Goal: Task Accomplishment & Management: Manage account settings

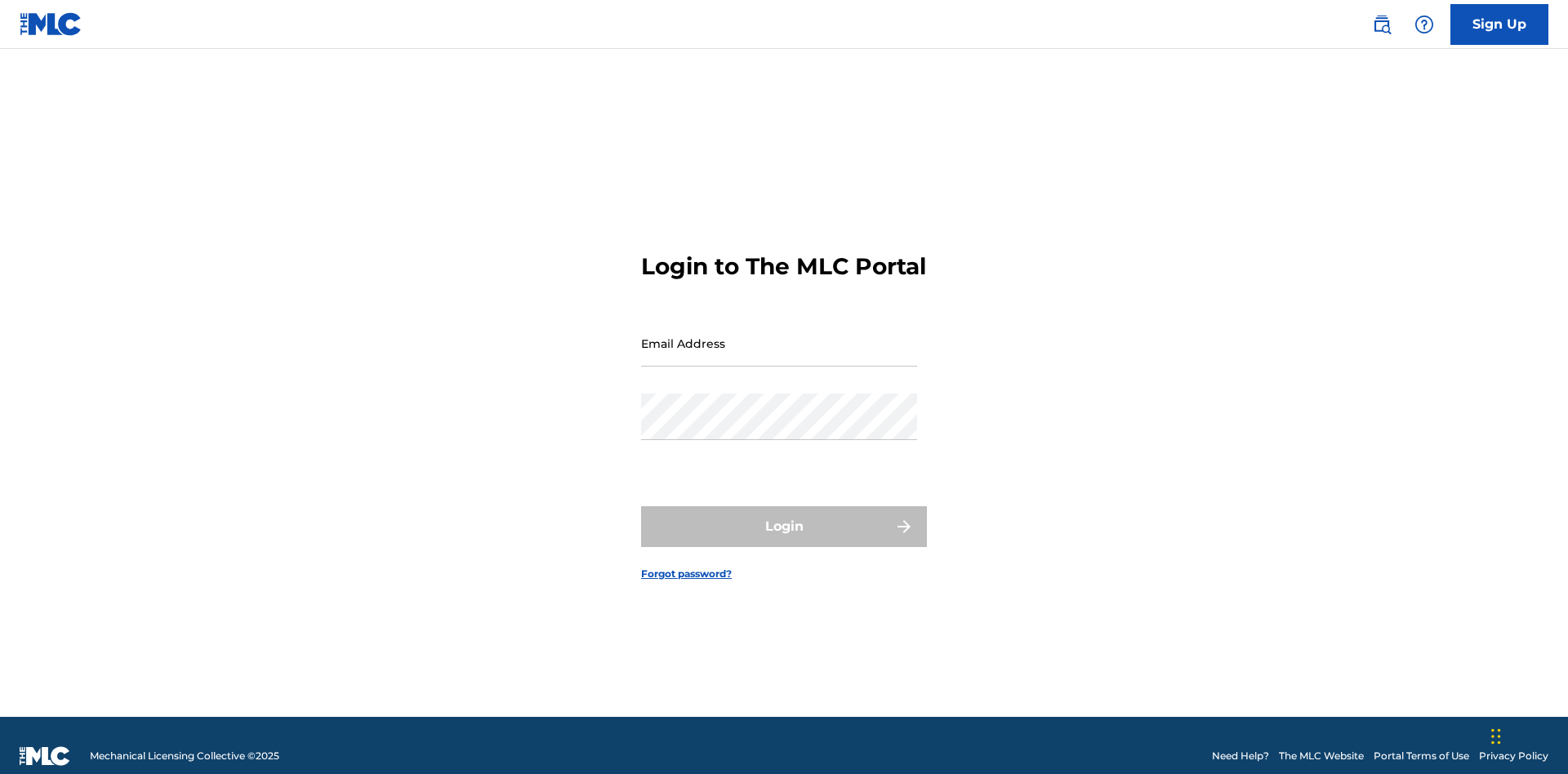
scroll to position [21, 0]
click at [779, 336] on input "Email Address" at bounding box center [779, 343] width 276 height 46
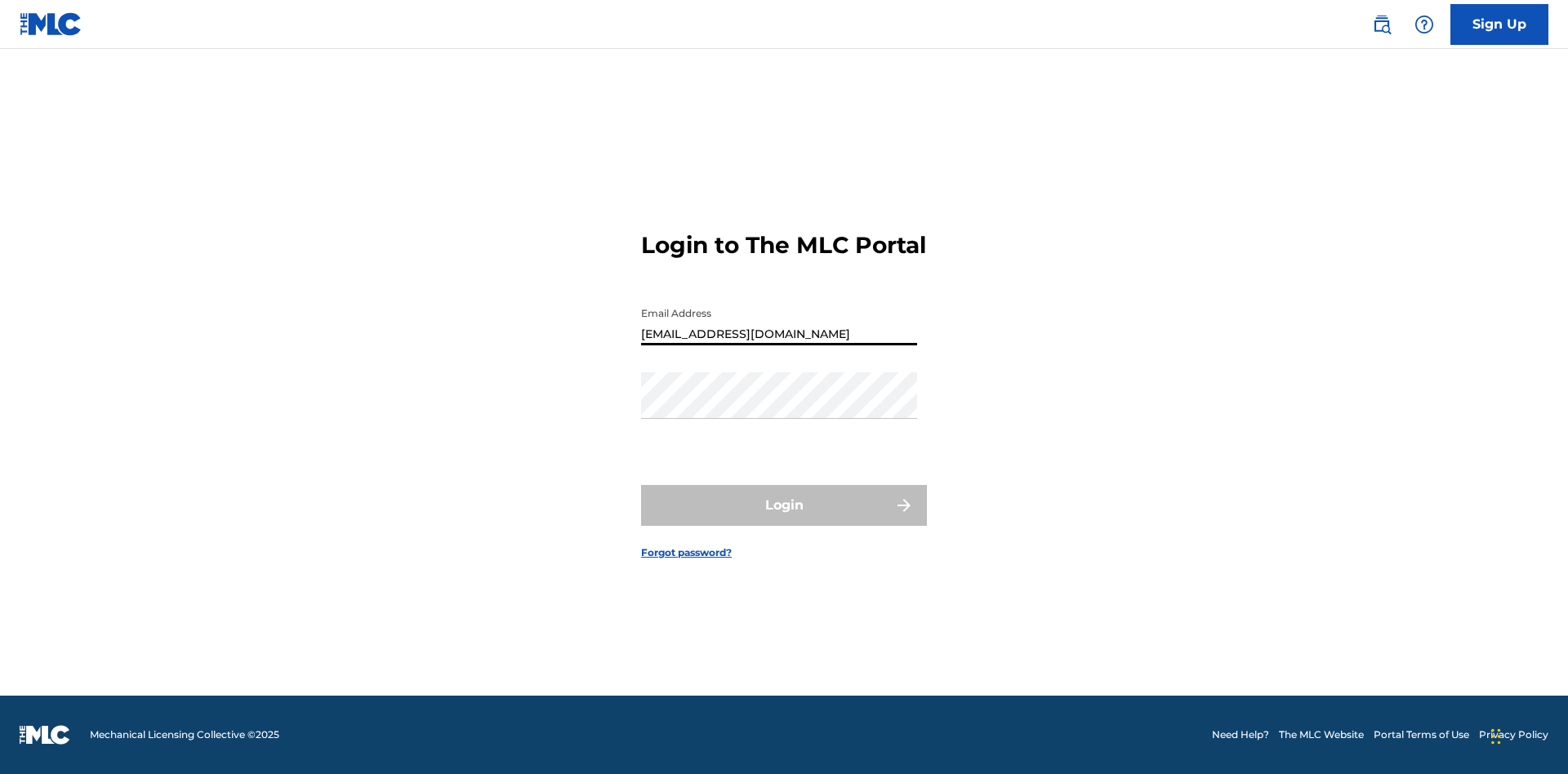
type input "[EMAIL_ADDRESS][DOMAIN_NAME]"
click at [784, 520] on button "Login" at bounding box center [784, 505] width 286 height 41
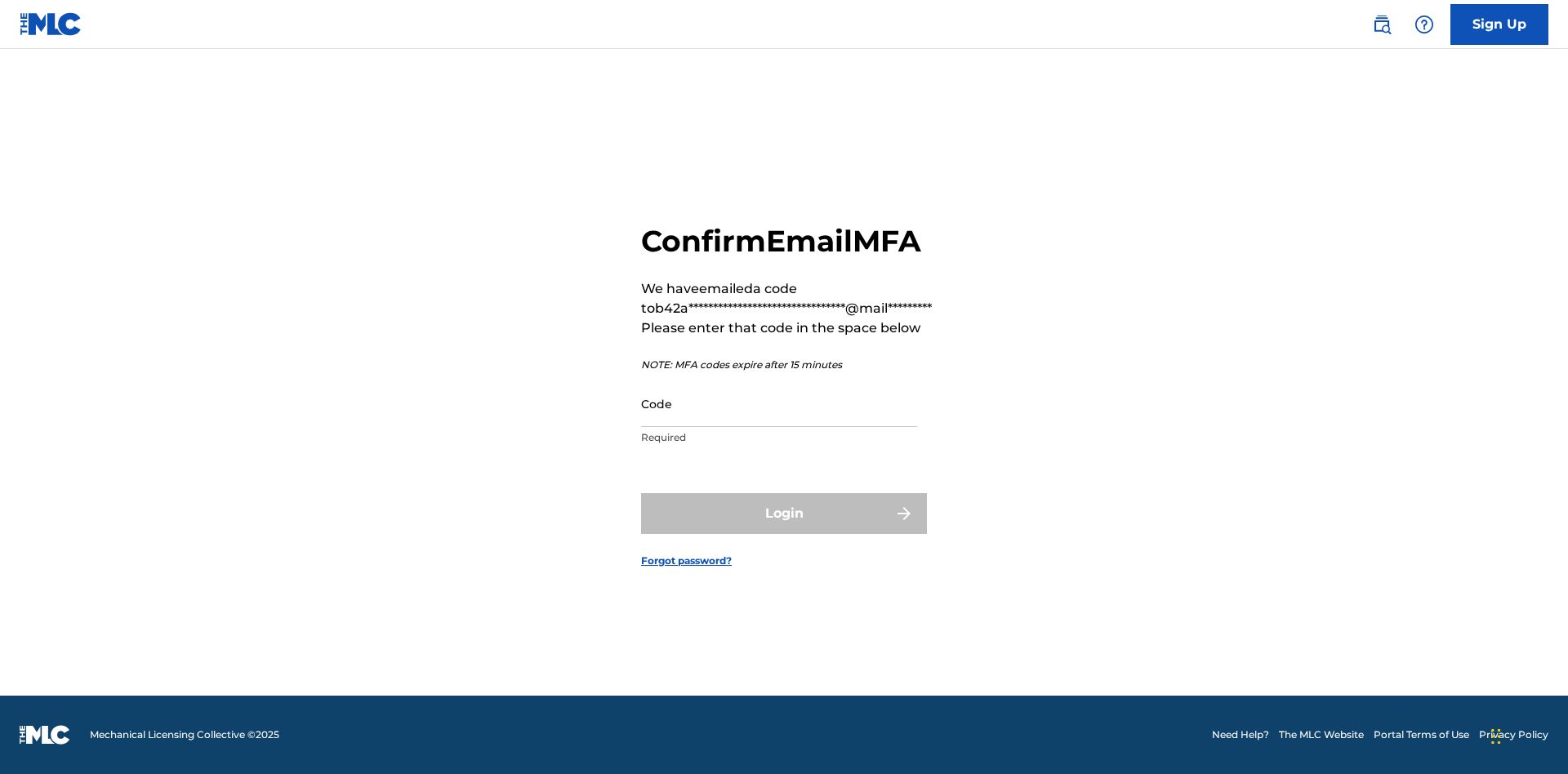
click at [779, 404] on input "Code" at bounding box center [779, 404] width 276 height 46
type input "065455"
click at [784, 512] on button "Login" at bounding box center [784, 513] width 286 height 41
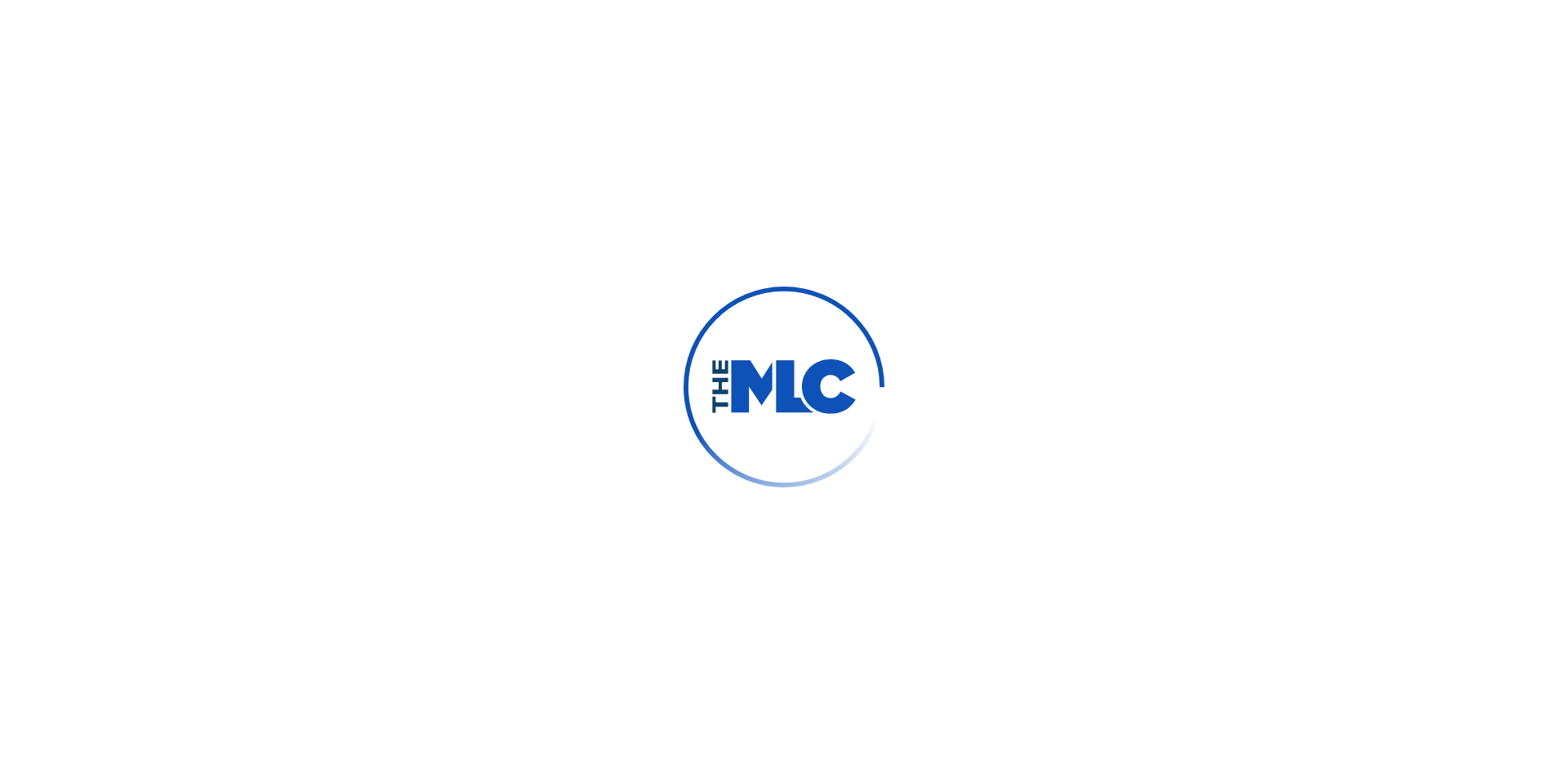
scroll to position [0, 0]
